Goal: Transaction & Acquisition: Purchase product/service

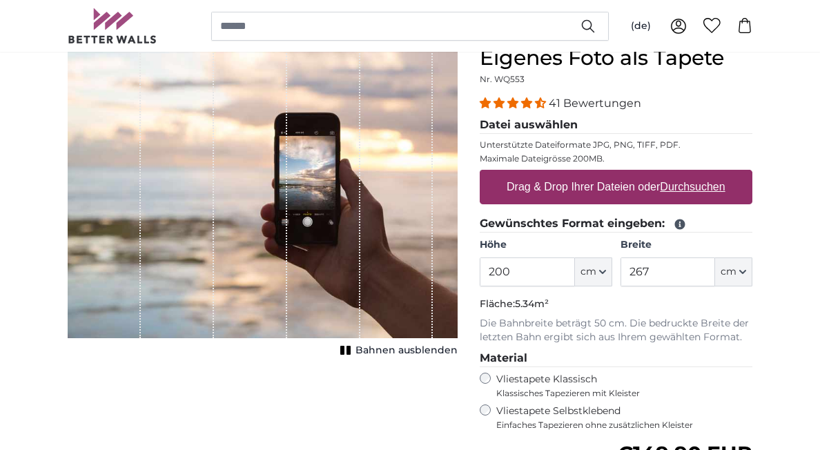
scroll to position [138, 0]
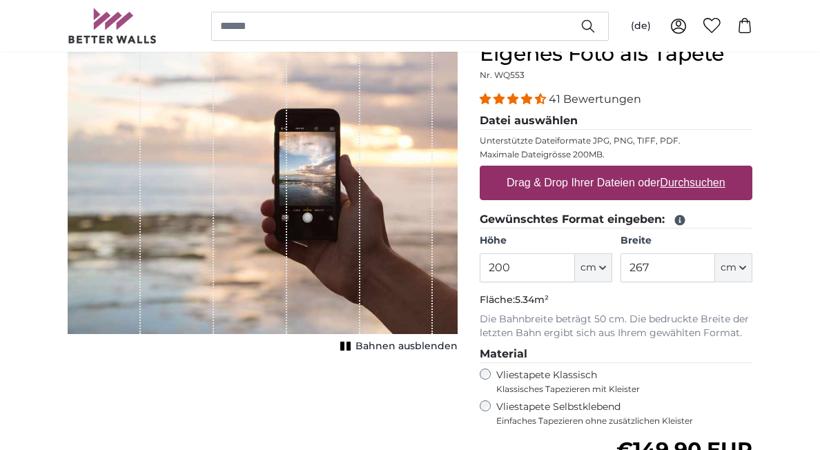
click at [695, 178] on u "Durchsuchen" at bounding box center [692, 183] width 65 height 12
click at [695, 170] on input "Drag & Drop Ihrer Dateien oder Durchsuchen" at bounding box center [616, 168] width 273 height 4
type input "**********"
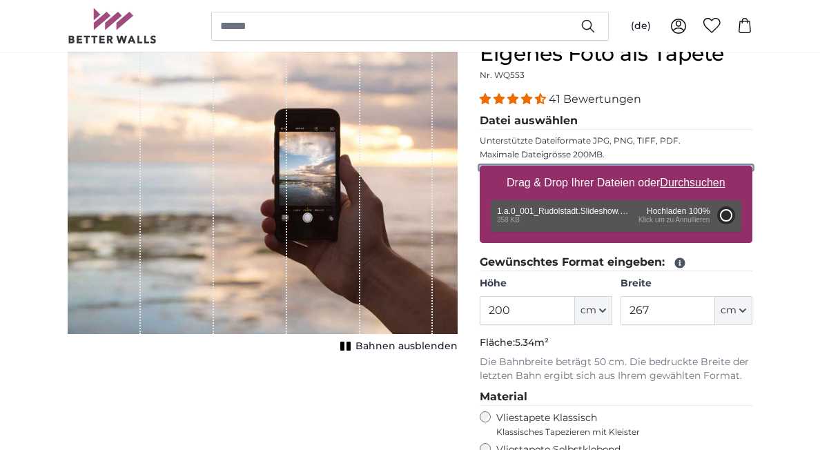
type input "36"
type input "108"
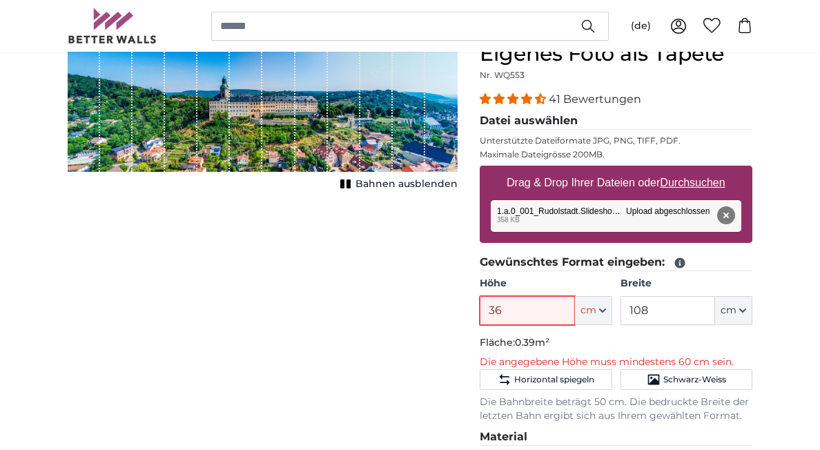
drag, startPoint x: 522, startPoint y: 307, endPoint x: 479, endPoint y: 308, distance: 42.8
click at [480, 308] on input "36" at bounding box center [527, 310] width 95 height 29
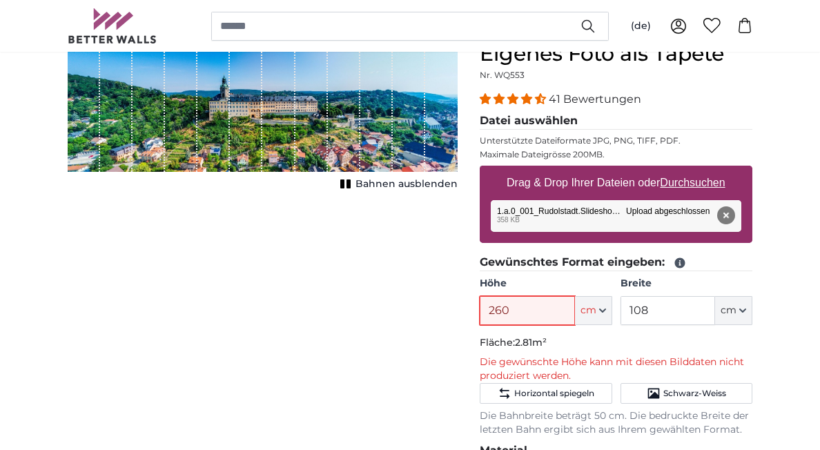
type input "260"
click at [664, 313] on input "108" at bounding box center [667, 310] width 95 height 29
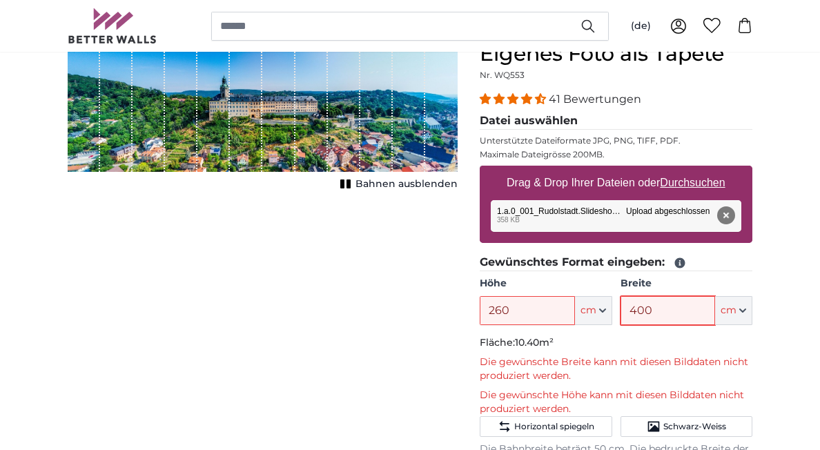
type input "400"
click at [458, 302] on div "Abbrechen Bild zuschneiden Bahnen ausblenden" at bounding box center [263, 416] width 412 height 751
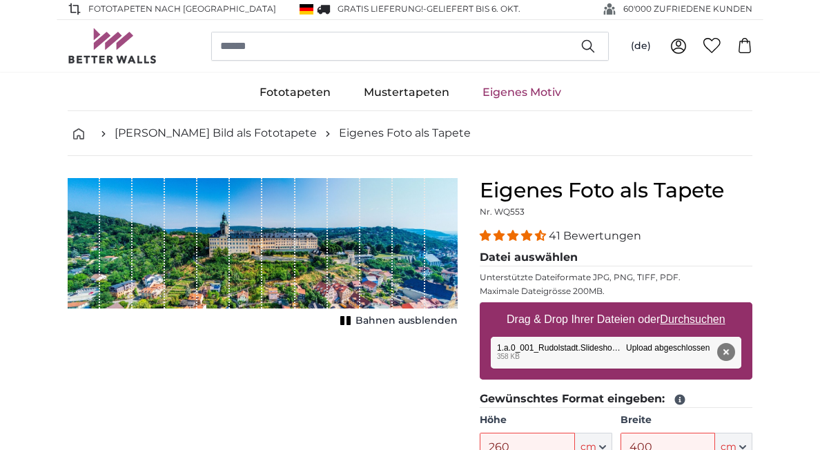
scroll to position [0, 0]
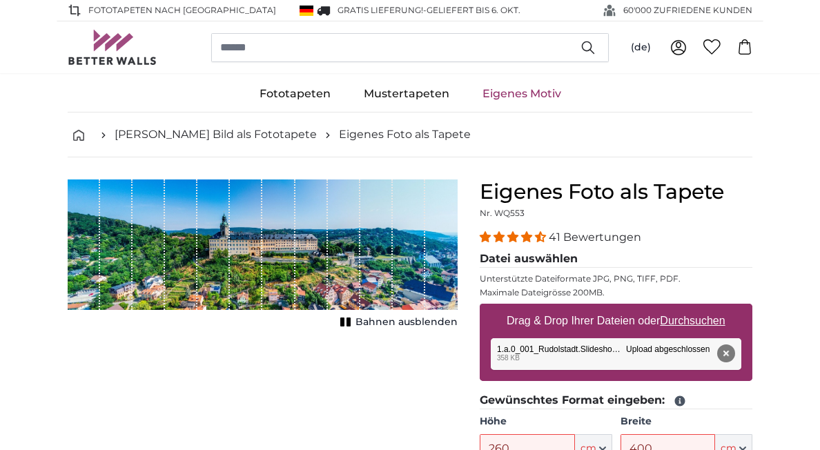
drag, startPoint x: 290, startPoint y: 219, endPoint x: 260, endPoint y: 227, distance: 30.8
click at [260, 227] on div "1 of 1" at bounding box center [263, 244] width 390 height 130
drag, startPoint x: 266, startPoint y: 250, endPoint x: 275, endPoint y: 221, distance: 30.8
click at [275, 221] on div "1 of 1" at bounding box center [278, 244] width 32 height 130
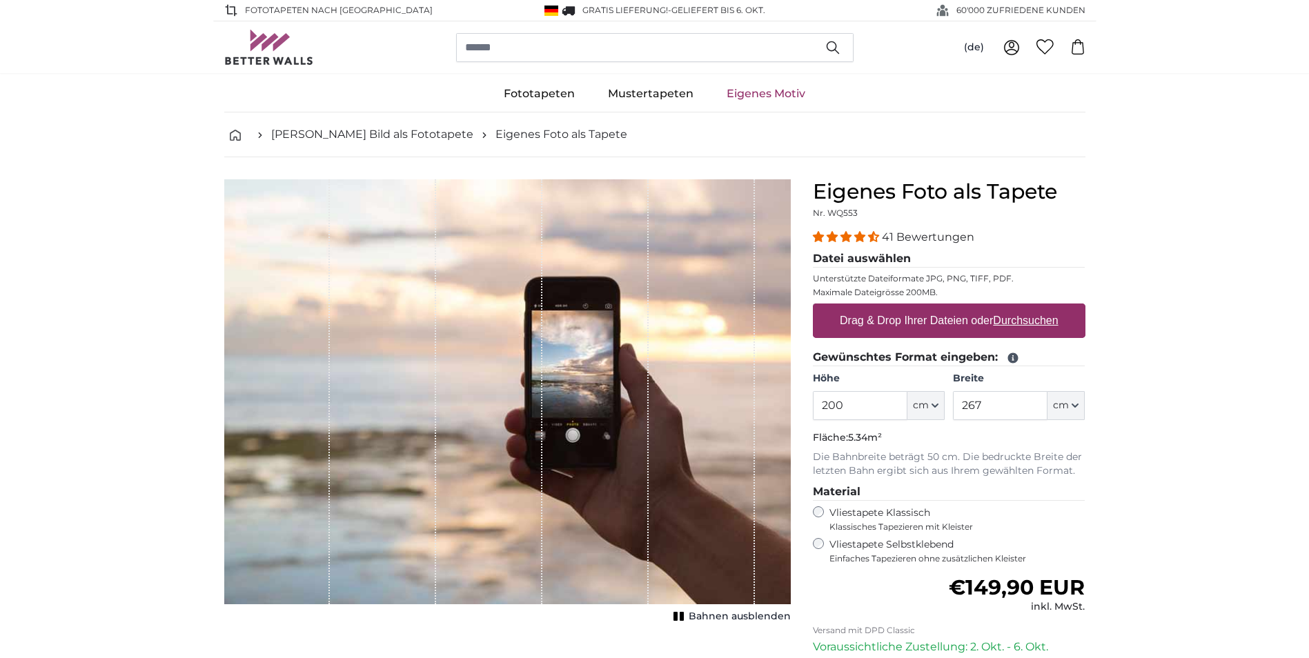
click at [892, 322] on label "Drag & Drop Ihrer Dateien oder Durchsuchen" at bounding box center [949, 321] width 230 height 28
click at [892, 308] on input "Drag & Drop Ihrer Dateien oder Durchsuchen" at bounding box center [949, 306] width 273 height 4
type input "**********"
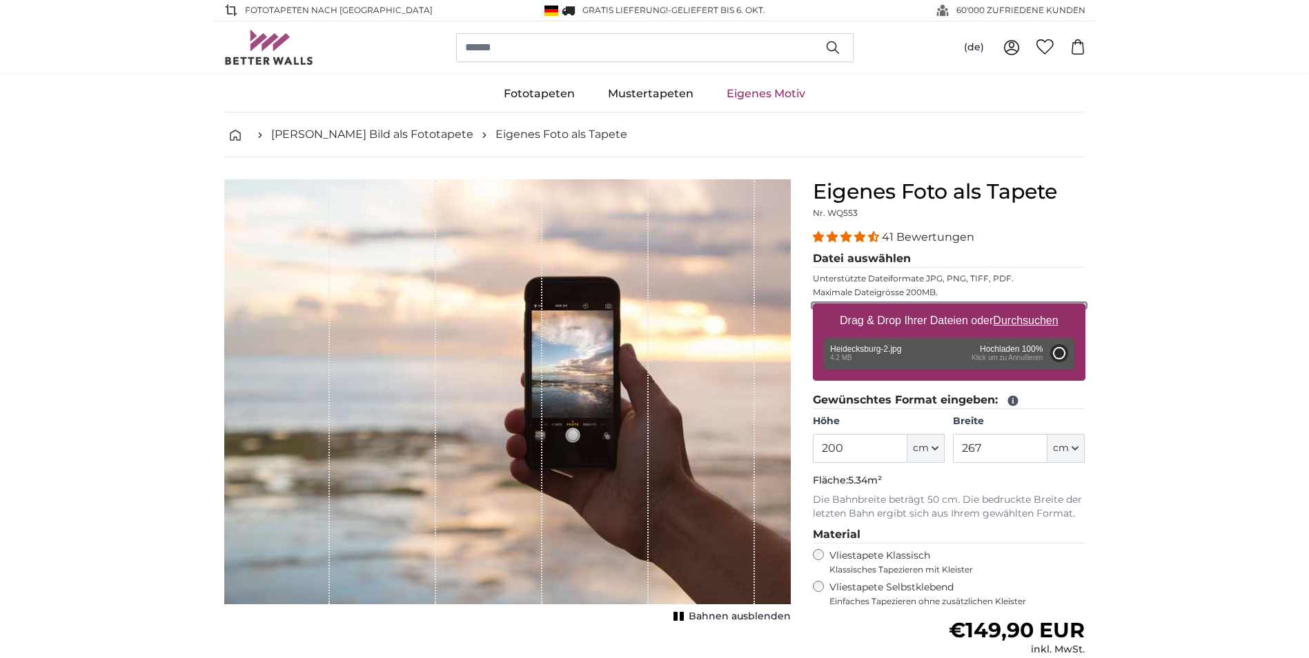
type input "302"
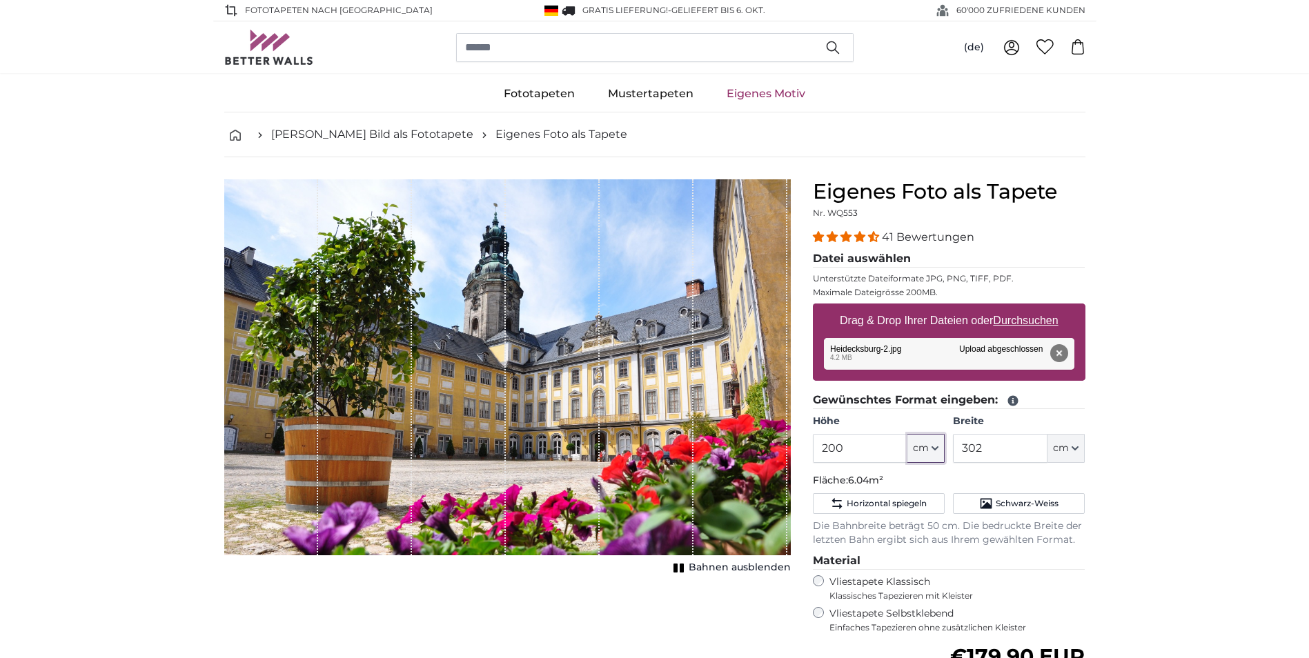
click at [934, 448] on icon "button" at bounding box center [935, 448] width 6 height 3
click at [890, 448] on input "200" at bounding box center [860, 448] width 95 height 29
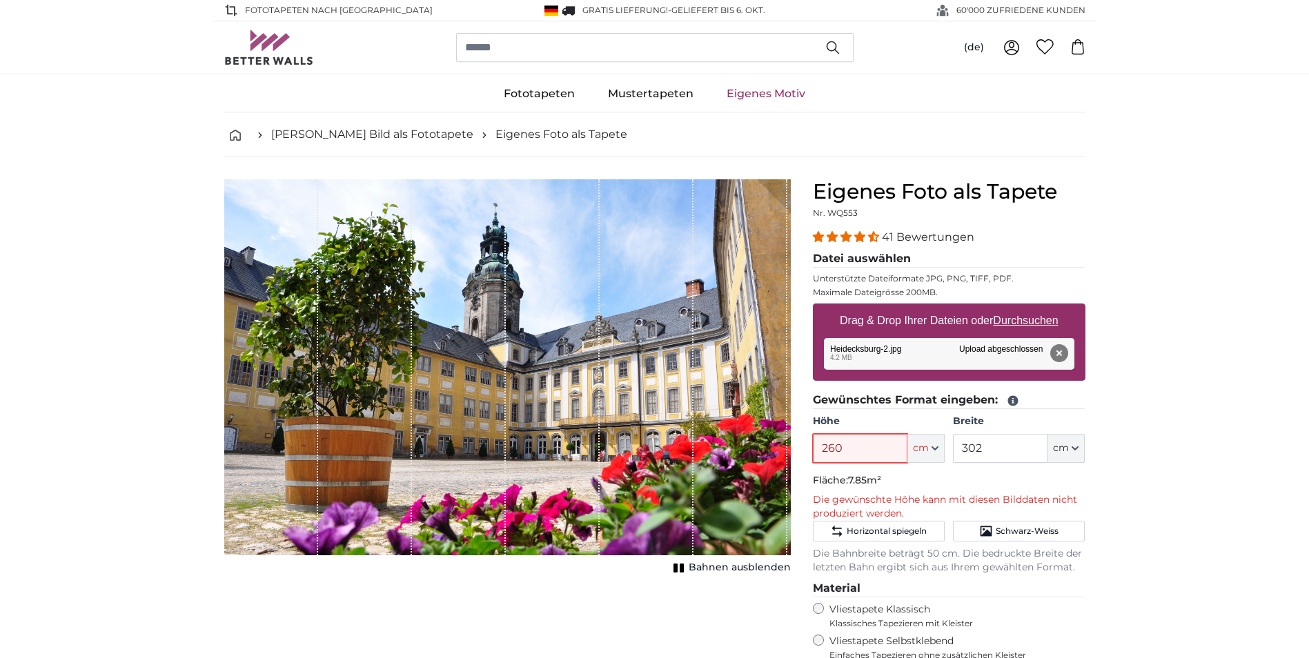
type input "260"
click at [1033, 448] on input "302" at bounding box center [1000, 448] width 95 height 29
type input "400"
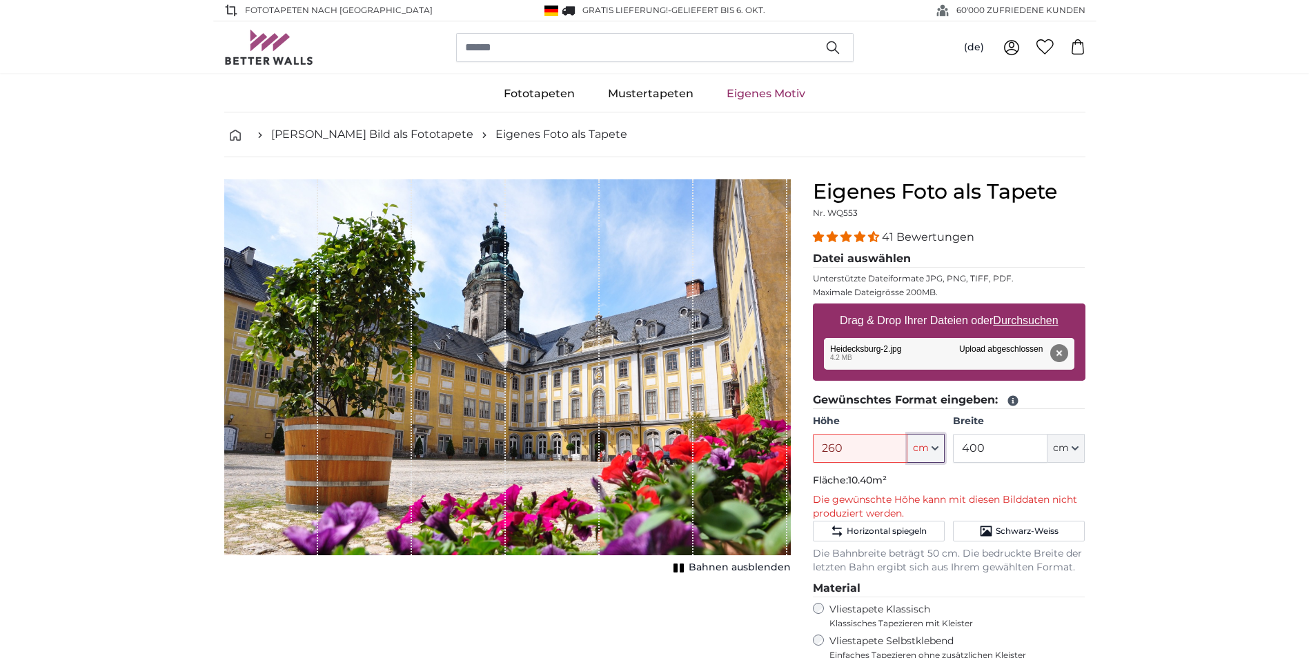
click at [927, 458] on button "cm" at bounding box center [925, 448] width 37 height 29
click at [930, 456] on button "cm" at bounding box center [925, 448] width 37 height 29
drag, startPoint x: 886, startPoint y: 443, endPoint x: 784, endPoint y: 446, distance: 102.2
click at [784, 446] on product-detail "Abbrechen Bild zuschneiden Bahnen ausblenden Eigenes Foto als Tapete Nr. WQ553 …" at bounding box center [654, 527] width 883 height 740
type input "250"
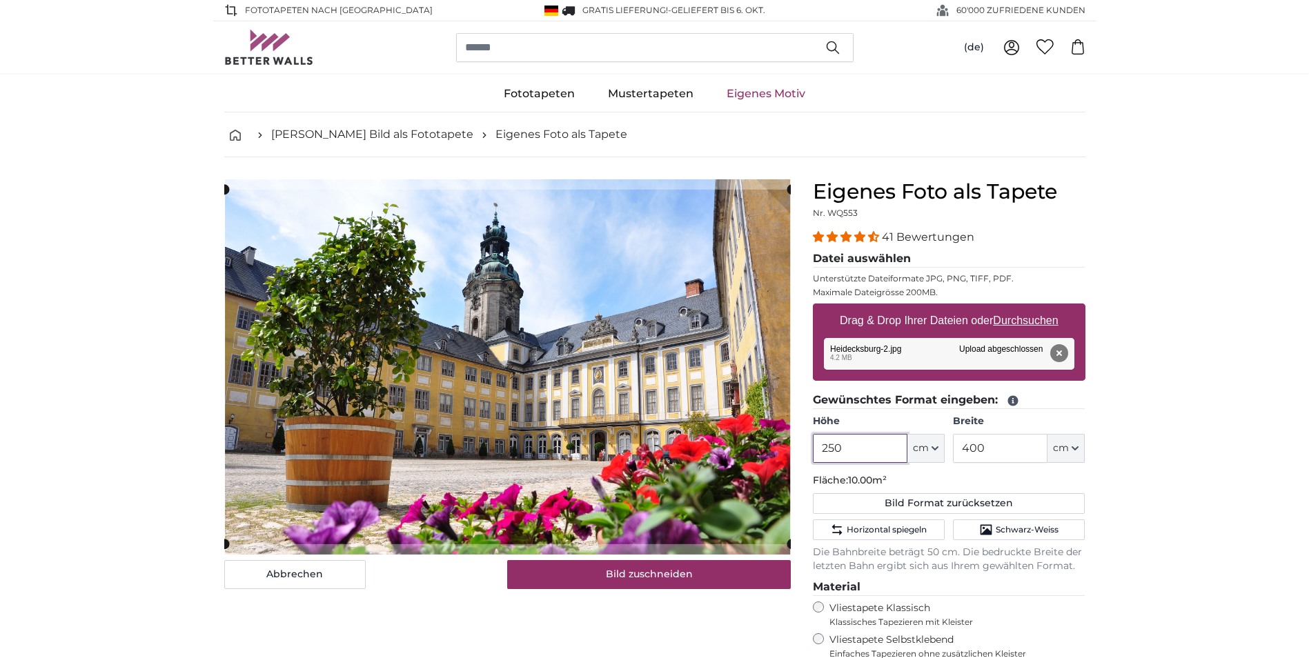
click at [860, 154] on div "[PERSON_NAME] Bild als Fototapete Eigenes Foto als Tapete Eigenes Foto als Tape…" at bounding box center [654, 504] width 861 height 784
type input "250"
drag, startPoint x: 997, startPoint y: 446, endPoint x: 897, endPoint y: 434, distance: 100.8
click at [897, 434] on div "Höhe 250 ft cm Centimeter (cm) Inches (inch) Feet (ft. in.) Breite 400 ft cm Ce…" at bounding box center [949, 439] width 273 height 48
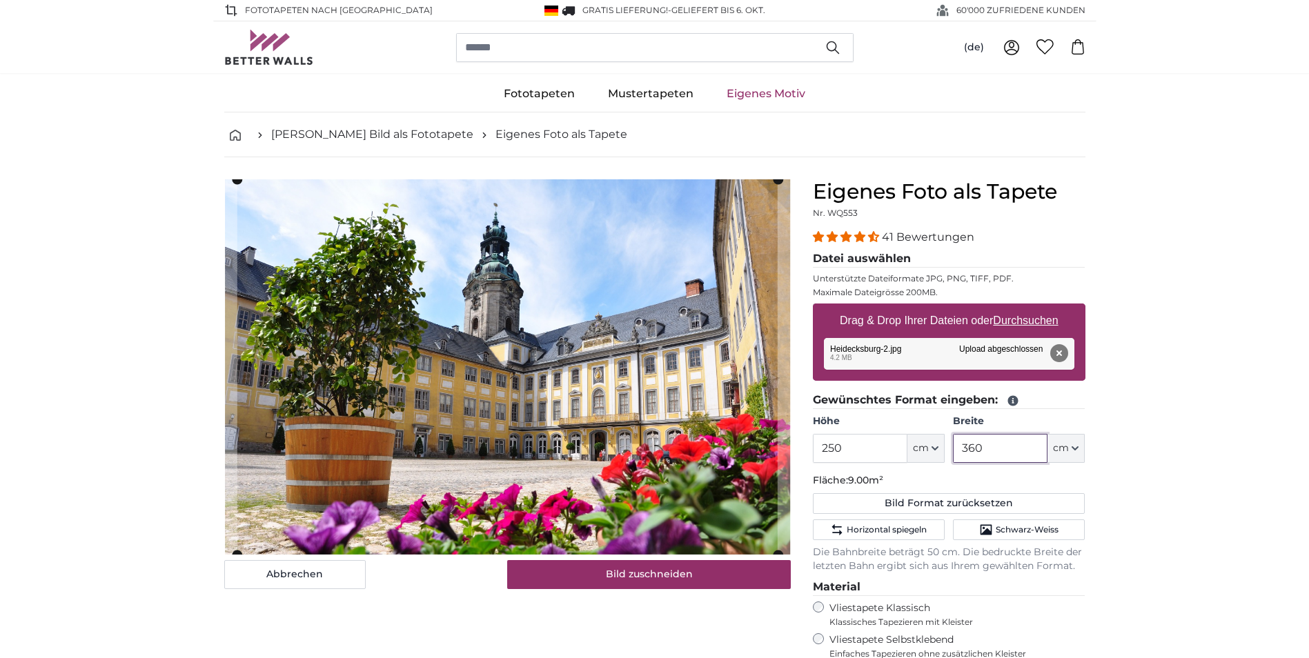
click at [828, 175] on product-detail "Abbrechen Bild zuschneiden Bahnen ausblenden Eigenes Foto als Tapete Nr. WQ553 …" at bounding box center [654, 526] width 883 height 739
type input "360"
click at [886, 455] on input "250" at bounding box center [860, 448] width 95 height 29
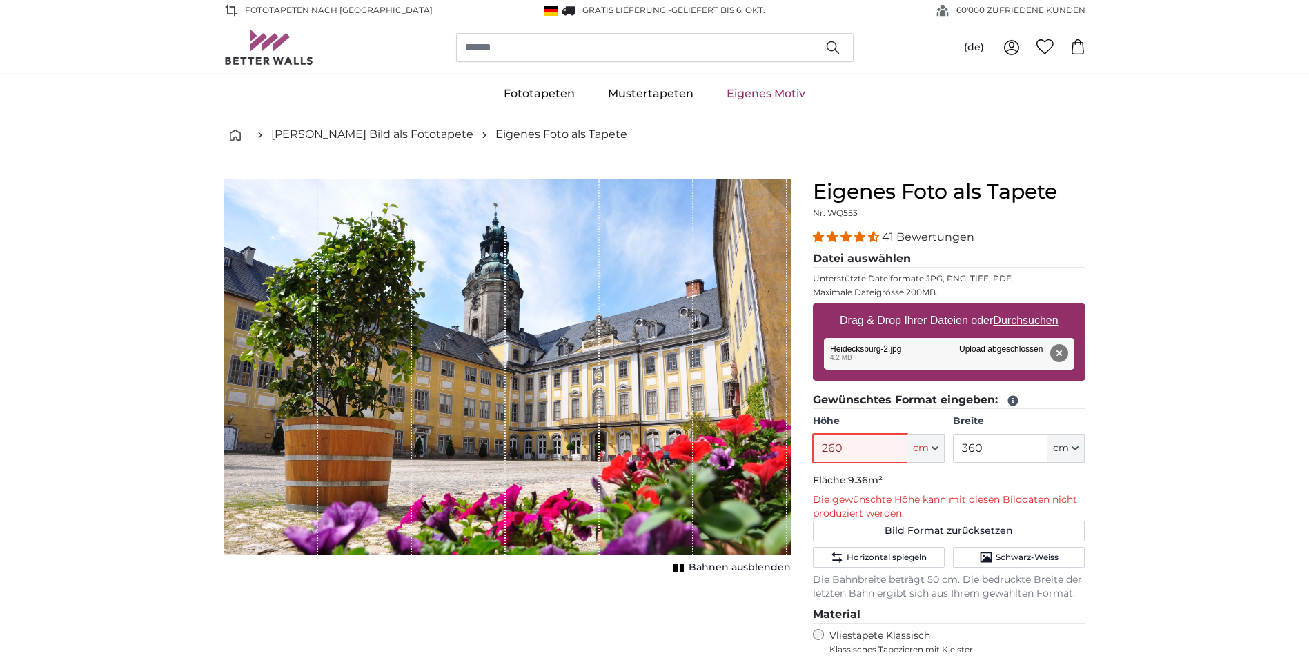
type input "260"
drag, startPoint x: 978, startPoint y: 446, endPoint x: 925, endPoint y: 445, distance: 53.2
click at [925, 445] on div "Höhe 260 ft cm Centimeter (cm) Inches (inch) Feet (ft. in.) Breite 360 ft cm Ce…" at bounding box center [949, 439] width 273 height 48
drag, startPoint x: 995, startPoint y: 443, endPoint x: 921, endPoint y: 443, distance: 73.8
click at [921, 443] on div "Höhe 260 ft cm Centimeter (cm) Inches (inch) Feet (ft. in.) Breite 360 ft cm Ce…" at bounding box center [949, 439] width 273 height 48
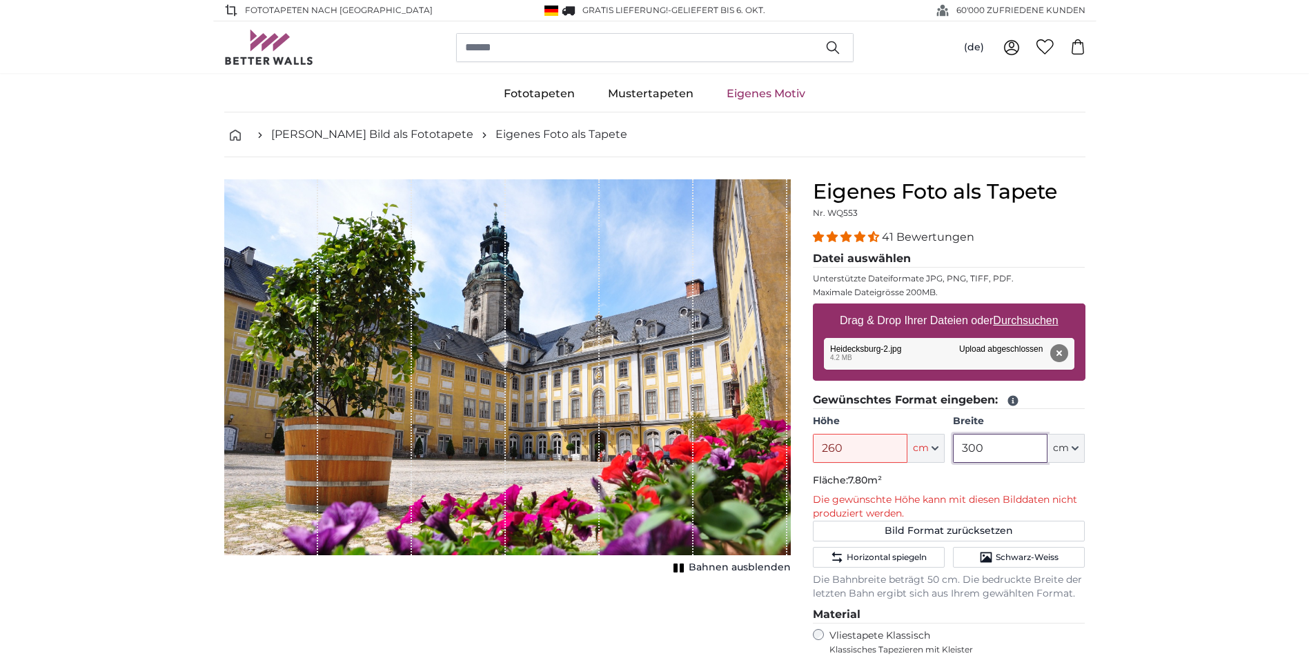
drag, startPoint x: 978, startPoint y: 446, endPoint x: 945, endPoint y: 450, distance: 34.0
click at [945, 450] on div "Höhe 260 ft cm Centimeter (cm) Inches (inch) Feet (ft. in.) Breite 300 ft cm Ce…" at bounding box center [949, 439] width 273 height 48
drag, startPoint x: 994, startPoint y: 446, endPoint x: 925, endPoint y: 446, distance: 68.3
click at [925, 446] on div "Höhe 260 ft cm Centimeter (cm) Inches (inch) Feet (ft. in.) Breite 300 ft cm Ce…" at bounding box center [949, 439] width 273 height 48
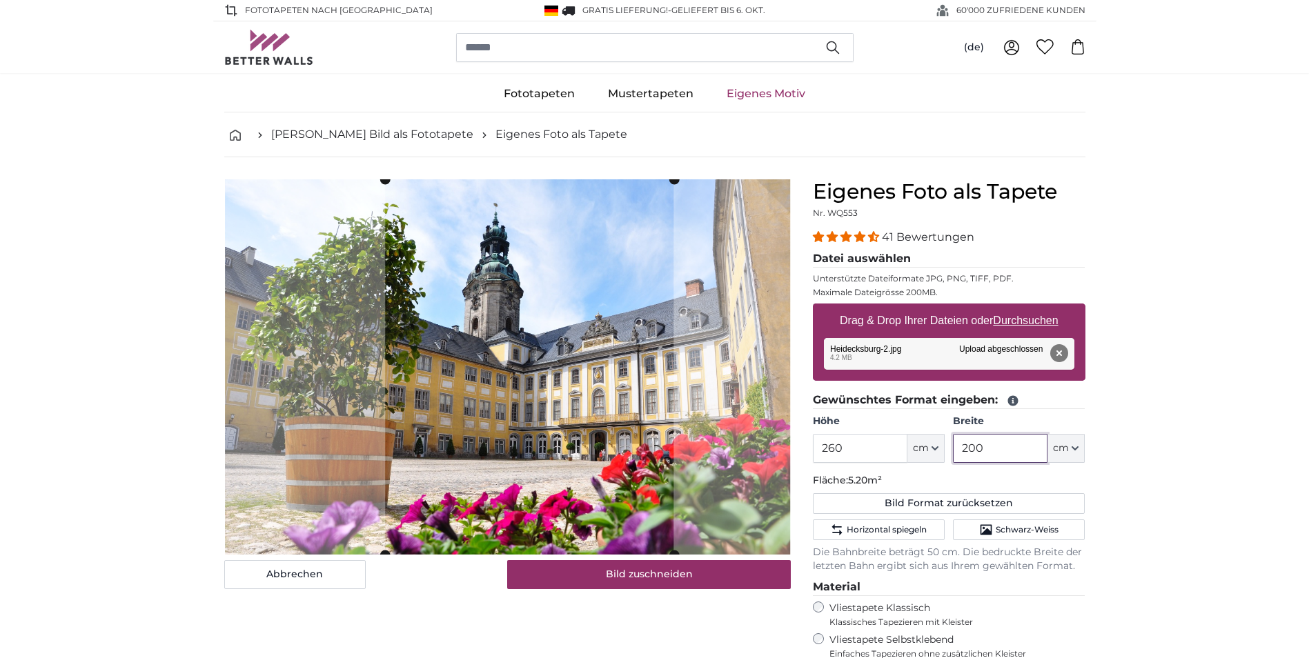
click at [551, 300] on cropper-handle at bounding box center [529, 366] width 288 height 375
click at [0, 0] on slot at bounding box center [0, 0] width 0 height 0
drag, startPoint x: 968, startPoint y: 452, endPoint x: 931, endPoint y: 460, distance: 38.0
click at [931, 460] on div "Höhe 260 ft cm Centimeter (cm) Inches (inch) Feet (ft. in.) Breite 200 ft cm Ce…" at bounding box center [949, 439] width 273 height 48
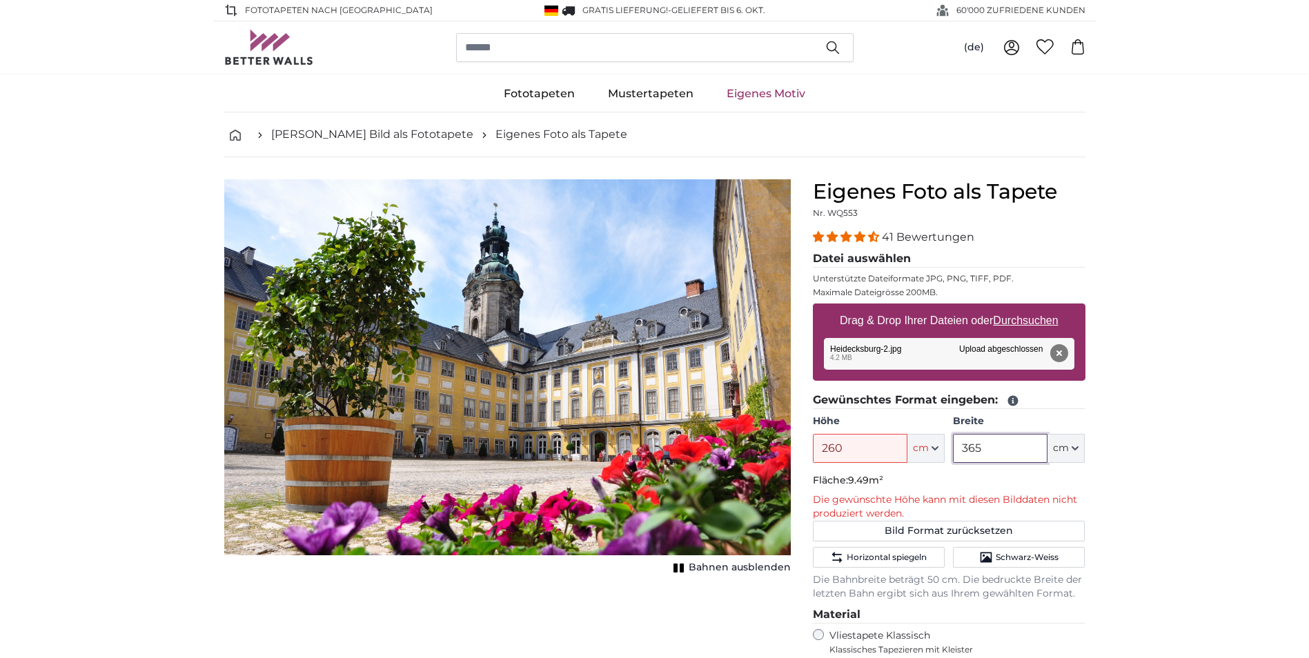
type input "365"
drag, startPoint x: 849, startPoint y: 450, endPoint x: 779, endPoint y: 450, distance: 69.7
click at [780, 450] on product-detail "Abbrechen Bild zuschneiden Bahnen ausblenden Eigenes Foto als Tapete Nr. WQ553 …" at bounding box center [654, 540] width 883 height 767
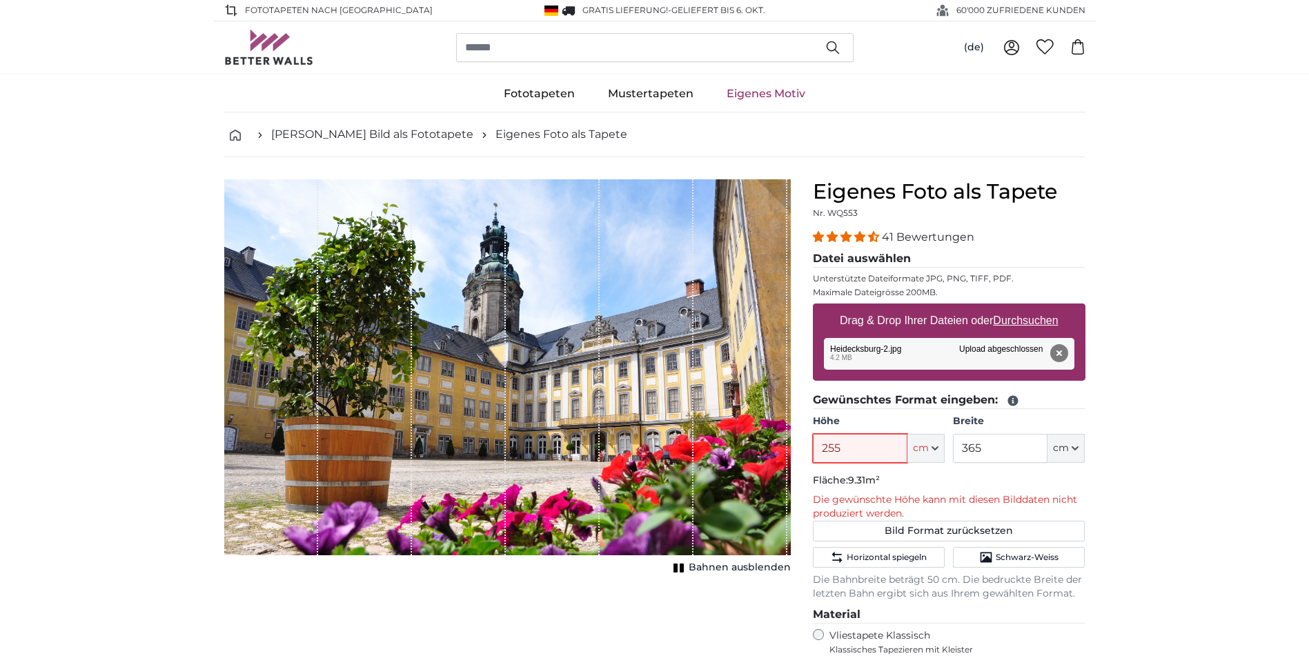
drag, startPoint x: 852, startPoint y: 453, endPoint x: 798, endPoint y: 453, distance: 53.8
click at [798, 453] on product-detail "Abbrechen Bild zuschneiden Bahnen ausblenden Eigenes Foto als Tapete Nr. WQ553 …" at bounding box center [654, 540] width 883 height 767
drag, startPoint x: 863, startPoint y: 449, endPoint x: 714, endPoint y: 455, distance: 149.2
click at [745, 455] on product-detail "Abbrechen Bild zuschneiden Bahnen ausblenden Eigenes Foto als Tapete Nr. WQ553 …" at bounding box center [654, 540] width 883 height 767
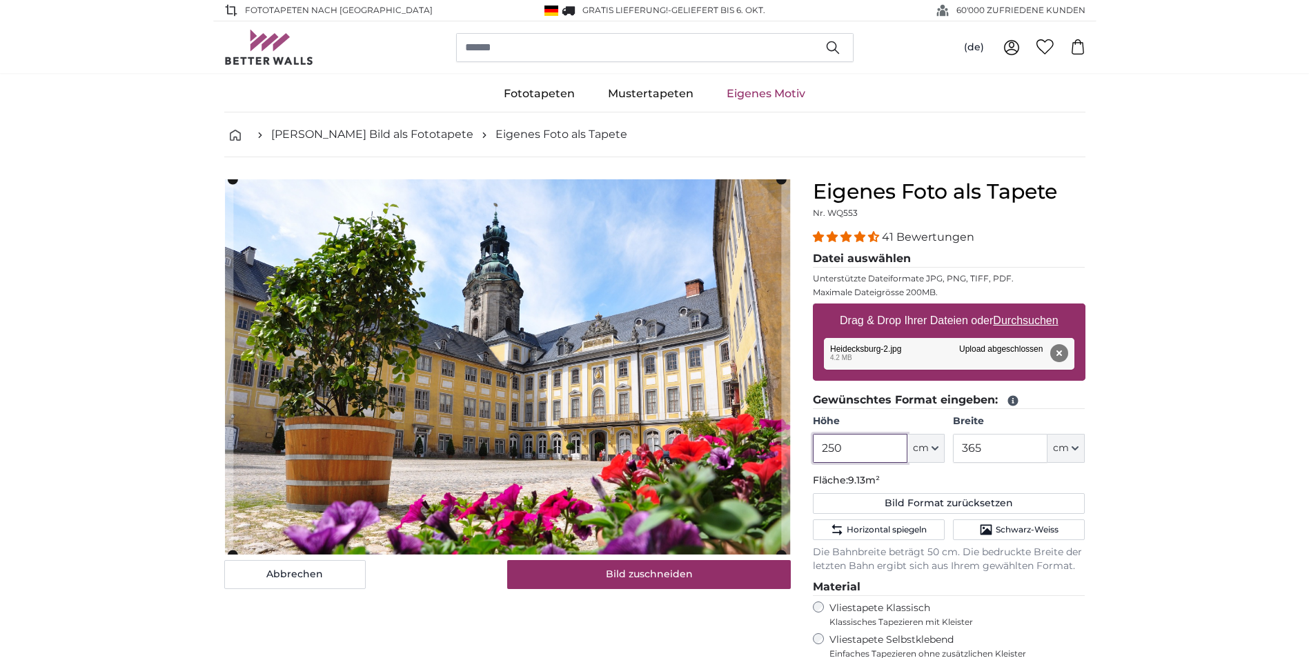
drag, startPoint x: 864, startPoint y: 451, endPoint x: 765, endPoint y: 445, distance: 98.9
click at [769, 447] on product-detail "Abbrechen Bild zuschneiden Bahnen ausblenden Eigenes Foto als Tapete Nr. WQ553 …" at bounding box center [654, 526] width 883 height 739
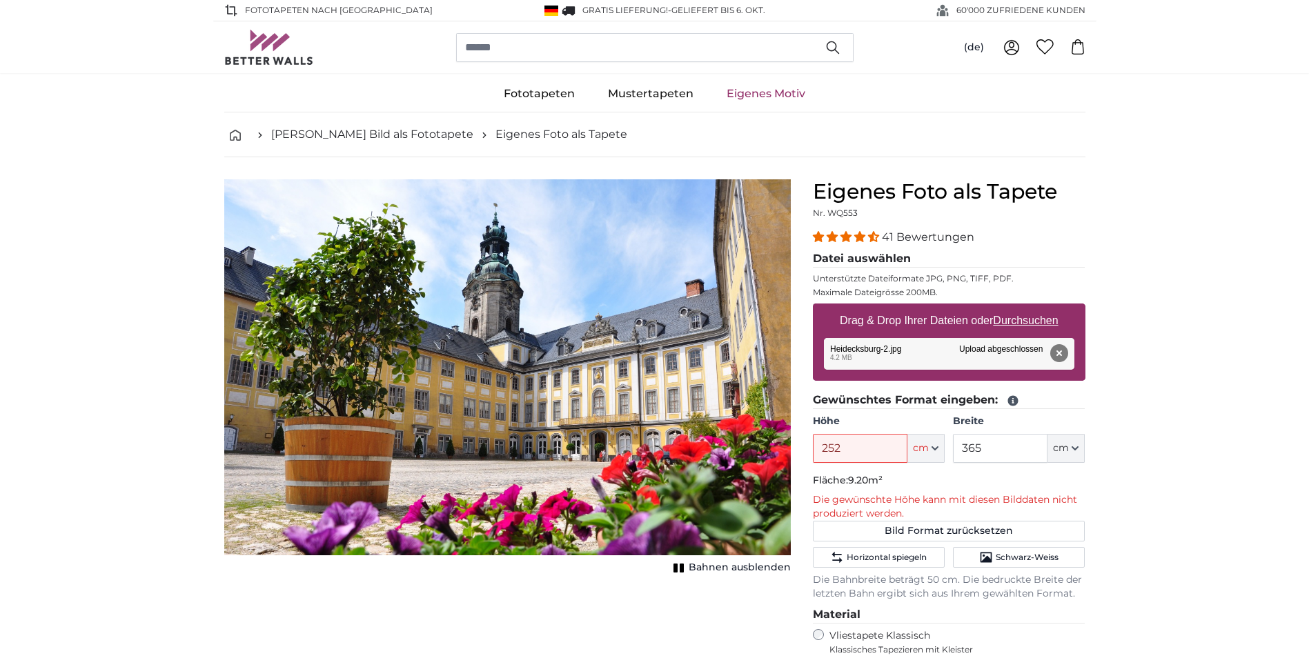
click at [741, 571] on span "Bahnen ausblenden" at bounding box center [740, 568] width 102 height 14
click at [741, 569] on span "Bahnen einblenden" at bounding box center [739, 568] width 101 height 14
drag, startPoint x: 852, startPoint y: 449, endPoint x: 761, endPoint y: 454, distance: 90.5
click at [780, 454] on product-detail "Abbrechen Bild zuschneiden Bahnen ausblenden Eigenes Foto als Tapete Nr. WQ553 …" at bounding box center [654, 540] width 883 height 767
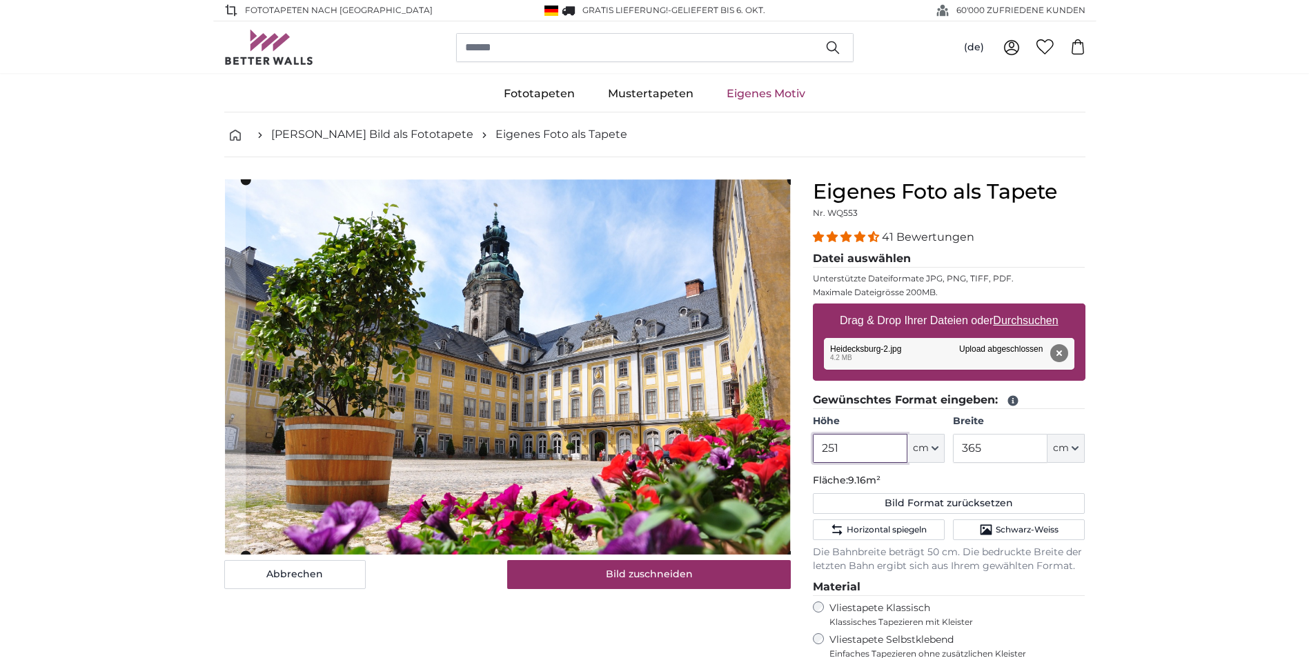
click at [653, 411] on cropper-handle at bounding box center [519, 367] width 546 height 375
click at [607, 415] on cropper-handle at bounding box center [519, 367] width 546 height 375
type input "251"
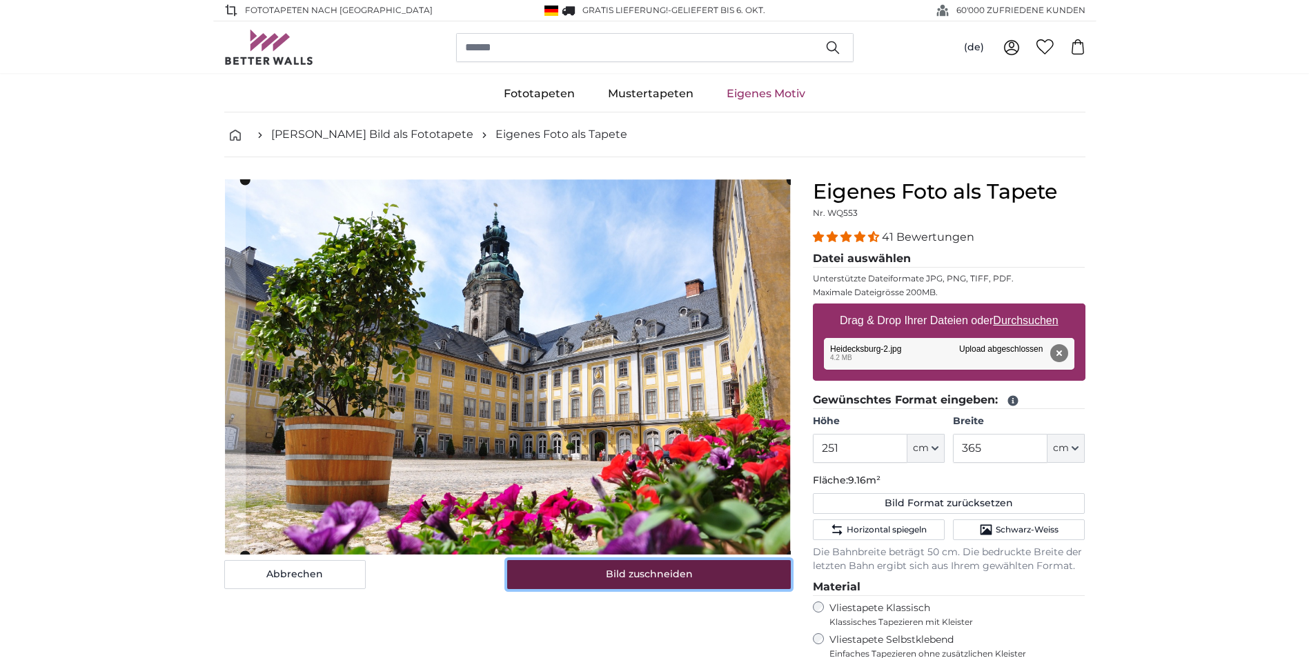
click at [649, 576] on button "Bild zuschneiden" at bounding box center [649, 574] width 284 height 29
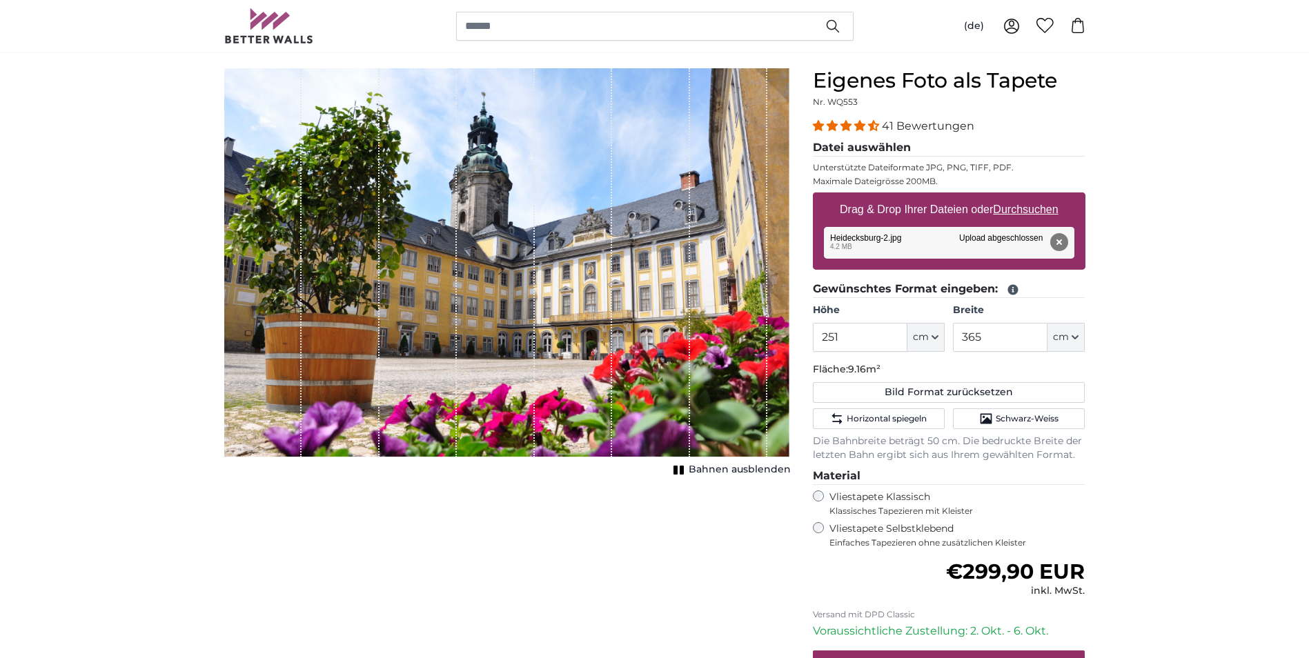
scroll to position [138, 0]
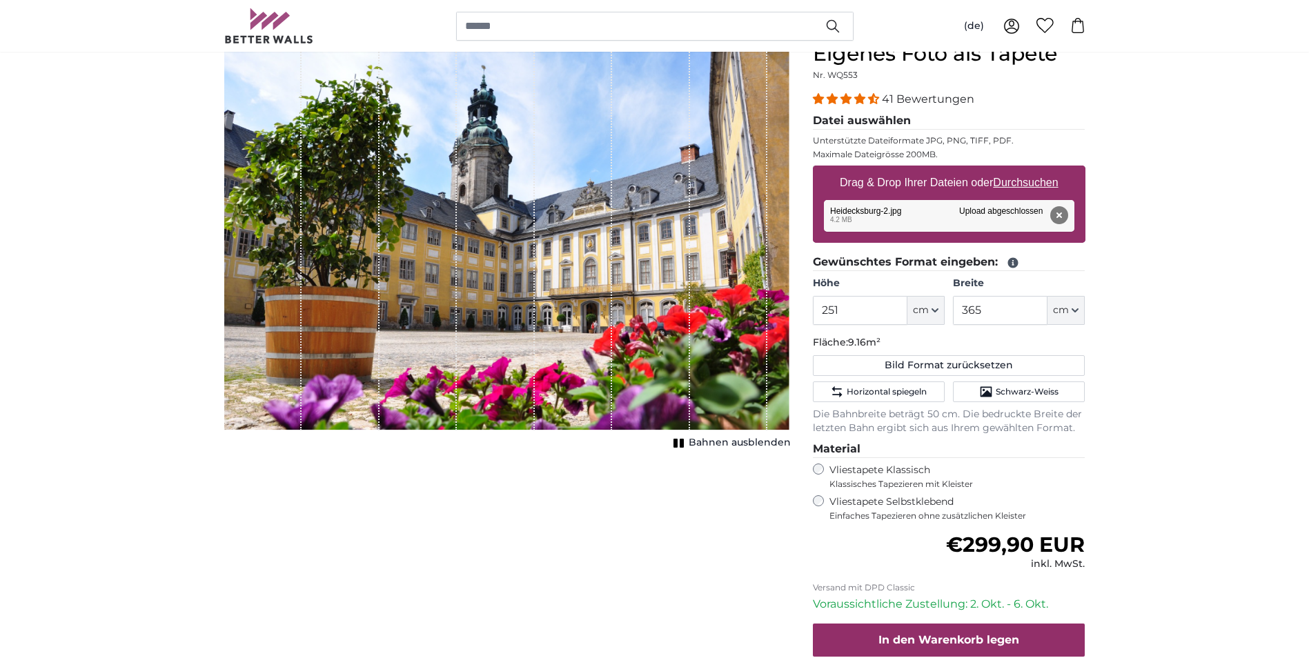
drag, startPoint x: 618, startPoint y: 380, endPoint x: 572, endPoint y: 380, distance: 46.2
click at [580, 381] on div "1 of 1" at bounding box center [507, 235] width 567 height 389
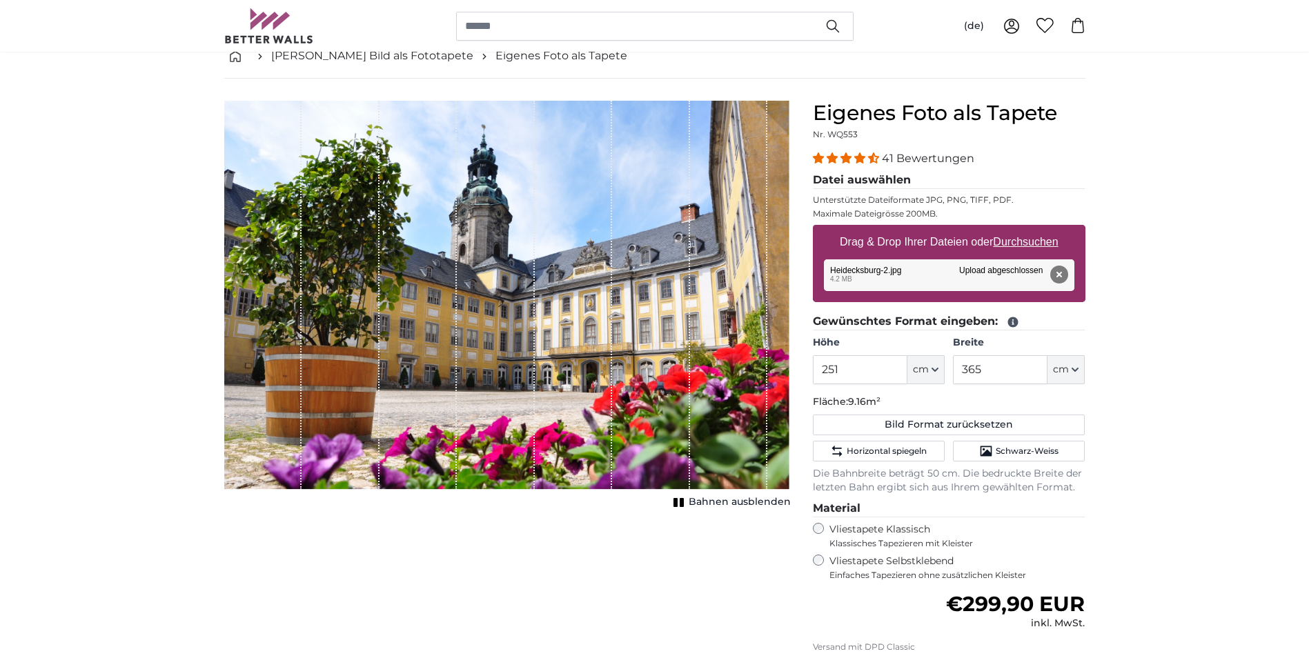
scroll to position [69, 0]
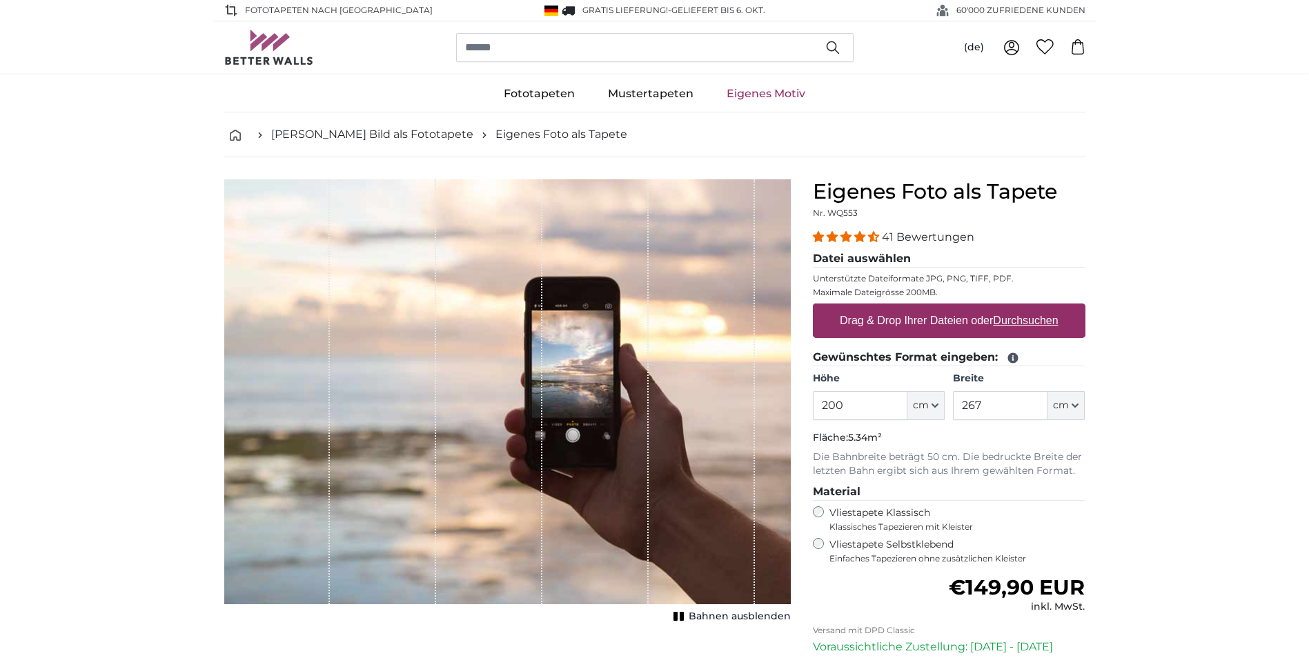
click at [1027, 323] on u "Durchsuchen" at bounding box center [1025, 321] width 65 height 12
click at [1027, 308] on input "Drag & Drop Ihrer Dateien oder Durchsuchen" at bounding box center [949, 306] width 273 height 4
click at [909, 317] on label "Drag & Drop Ihrer Dateien oder Durchsuchen" at bounding box center [949, 321] width 230 height 28
click at [909, 308] on input "Drag & Drop Ihrer Dateien oder Durchsuchen" at bounding box center [949, 306] width 273 height 4
type input "**********"
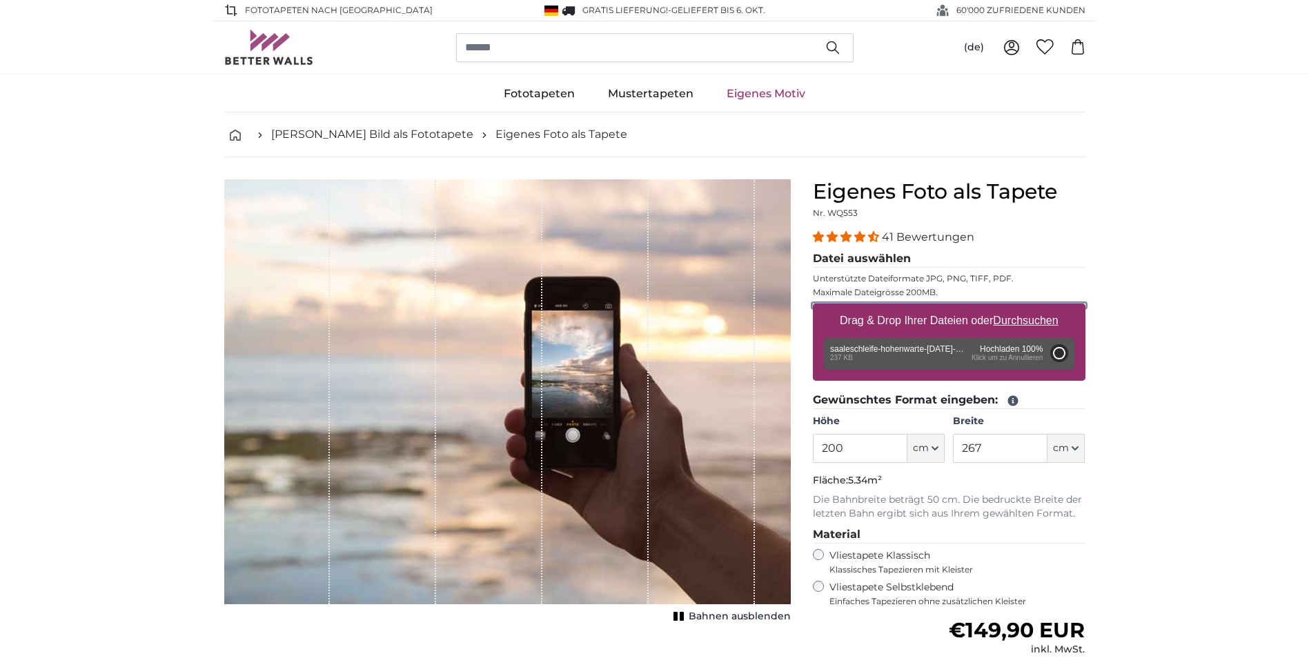
type input "60"
type input "81.6"
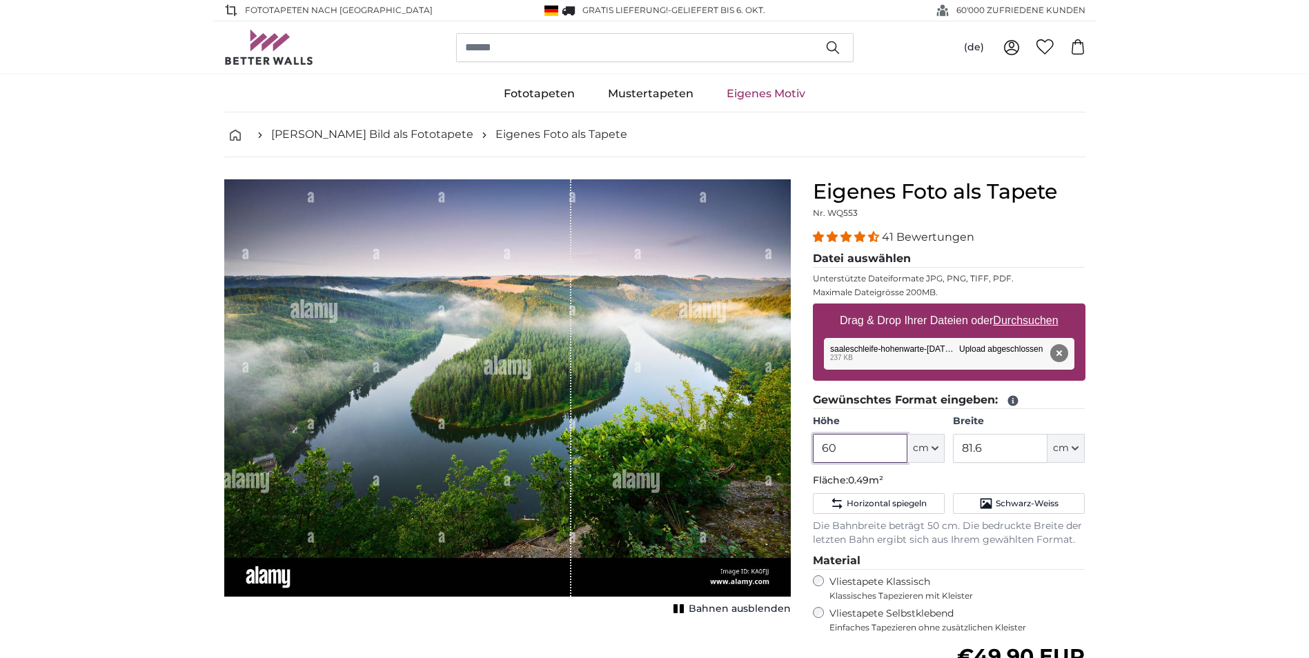
click at [882, 448] on input "60" at bounding box center [860, 448] width 95 height 29
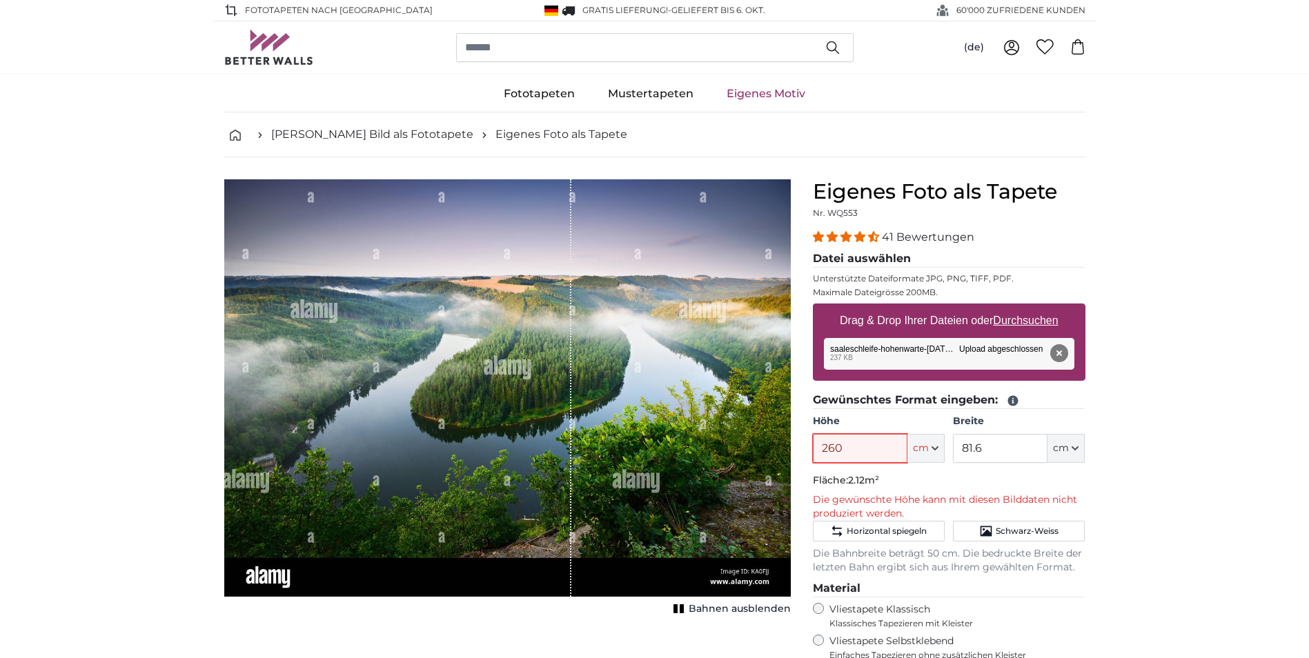
type input "260"
click at [1001, 451] on input "81.6" at bounding box center [1000, 448] width 95 height 29
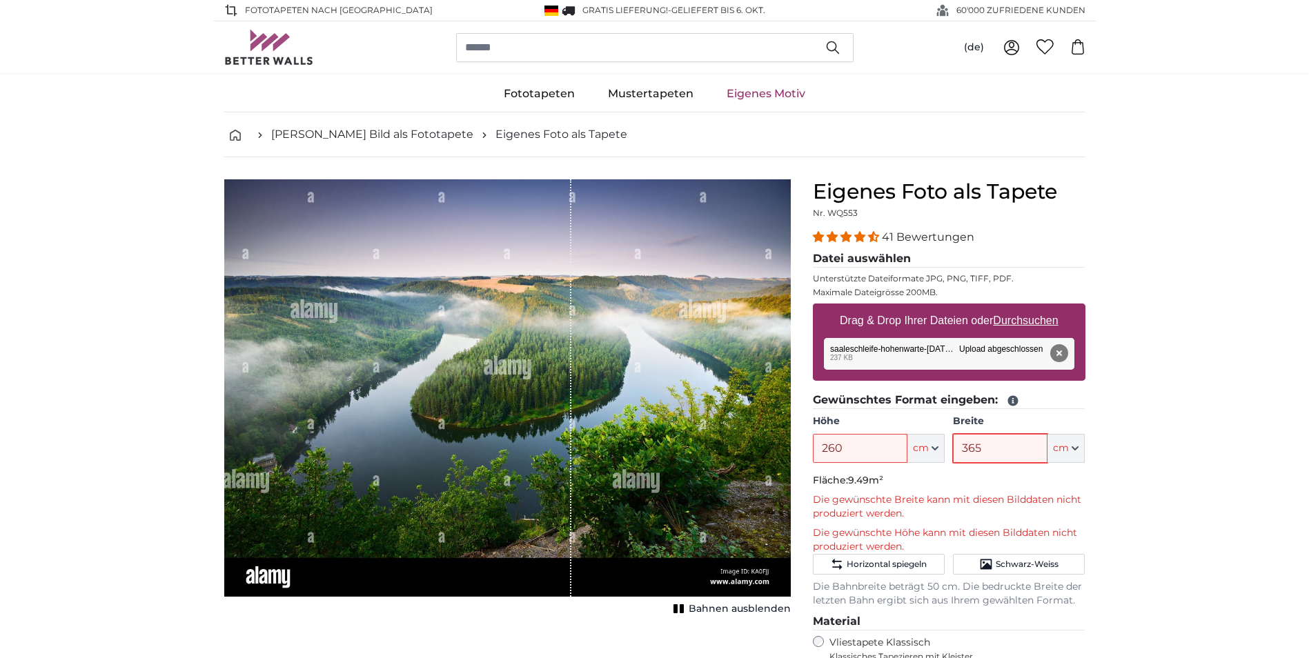
type input "365"
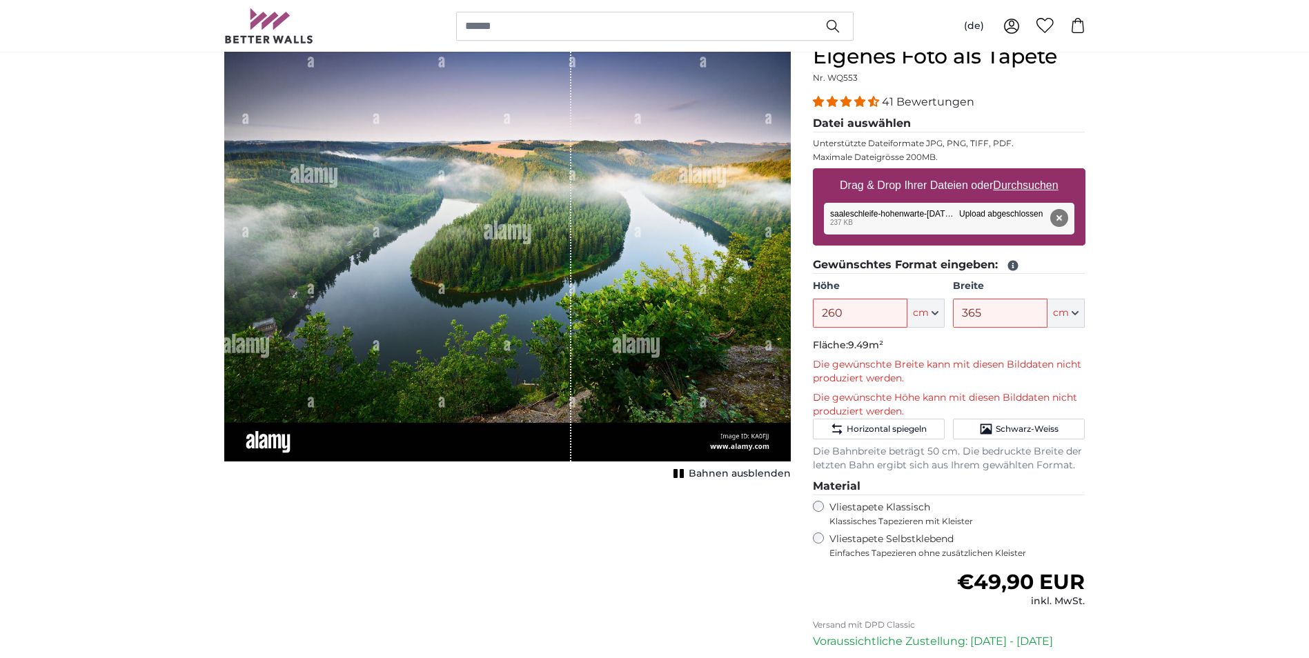
scroll to position [138, 0]
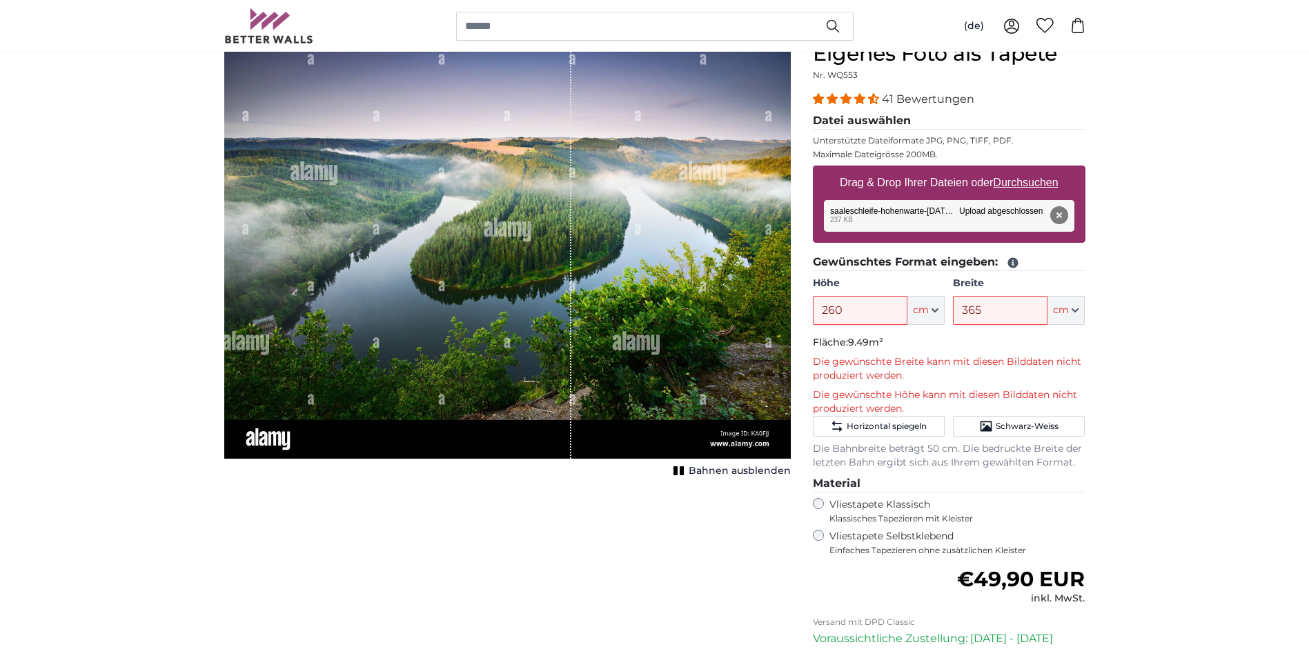
drag, startPoint x: 478, startPoint y: 319, endPoint x: 394, endPoint y: 304, distance: 85.4
click at [394, 304] on div "1 of 1" at bounding box center [397, 249] width 347 height 417
